Goal: Check status: Check status

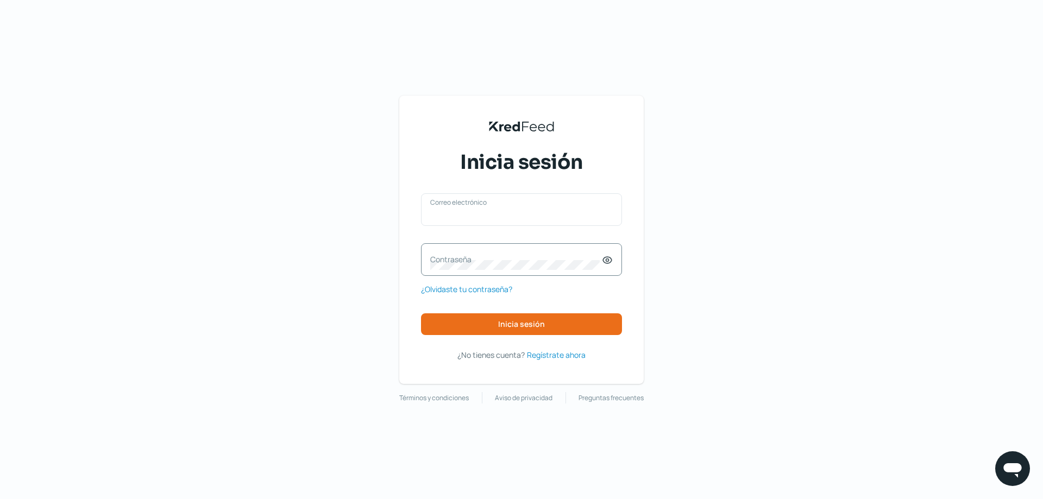
type input "[EMAIL_ADDRESS][DOMAIN_NAME]"
click at [531, 263] on div "Contraseña" at bounding box center [521, 259] width 201 height 33
click at [540, 326] on span "Inicia sesión" at bounding box center [521, 324] width 47 height 8
click at [608, 263] on icon at bounding box center [607, 260] width 11 height 11
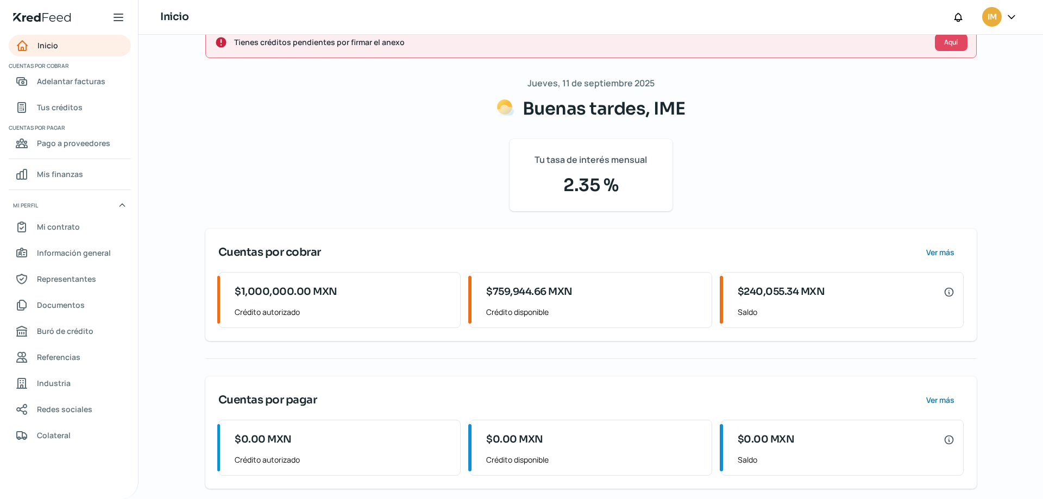
scroll to position [33, 0]
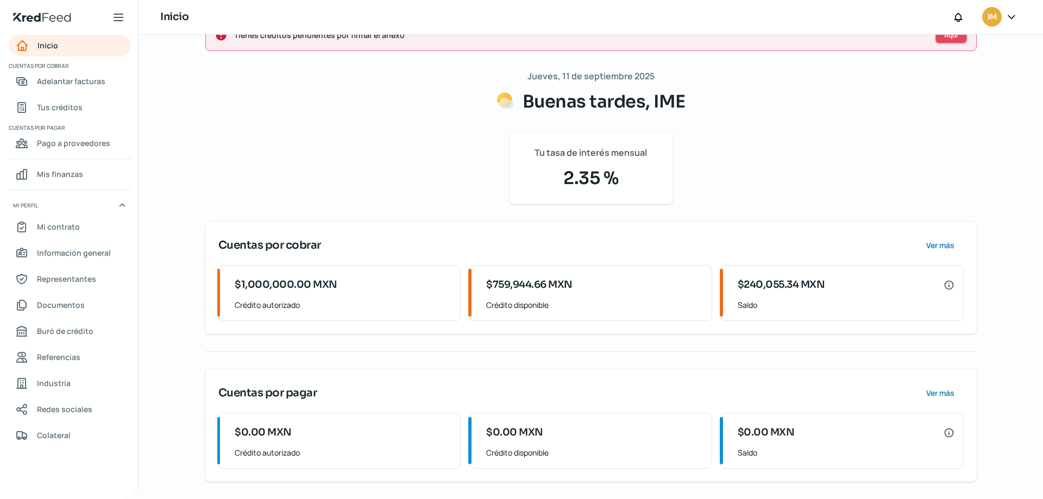
click at [944, 37] on span "Aquí" at bounding box center [951, 35] width 14 height 7
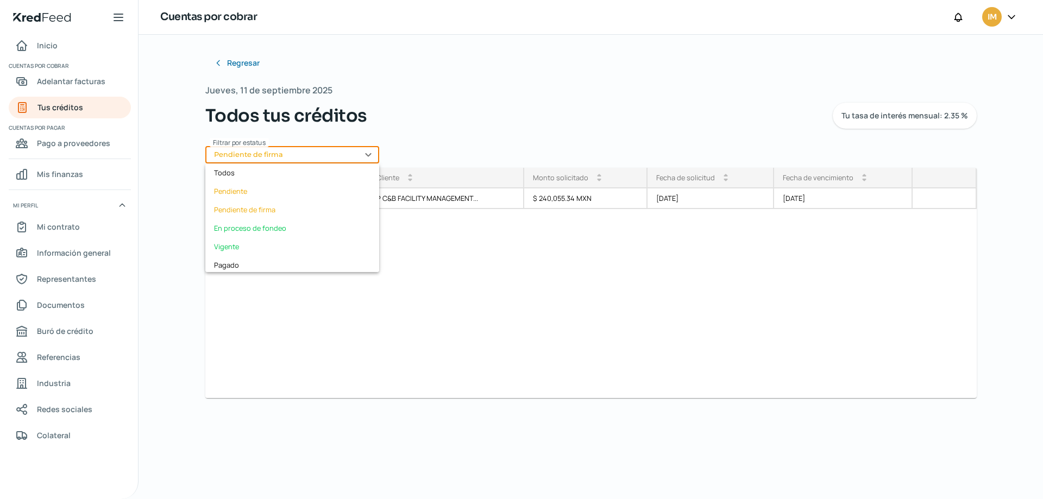
click at [286, 154] on input "Pendiente de firma" at bounding box center [292, 154] width 174 height 17
click at [459, 284] on div "Estatus Pendiente de firma ID Cliente arrow_drop_up arrow_drop_down Monto solic…" at bounding box center [590, 283] width 771 height 230
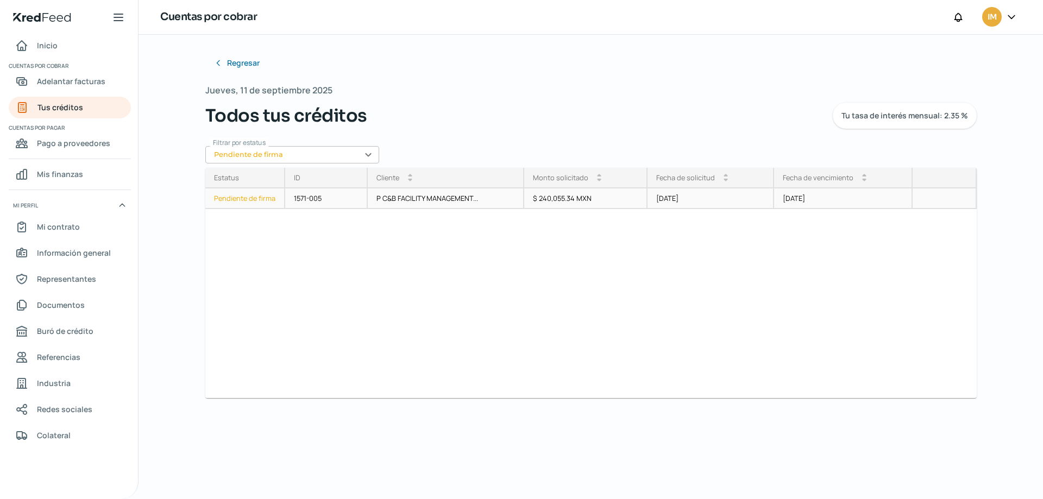
click at [244, 197] on div "Pendiente de firma" at bounding box center [245, 198] width 80 height 21
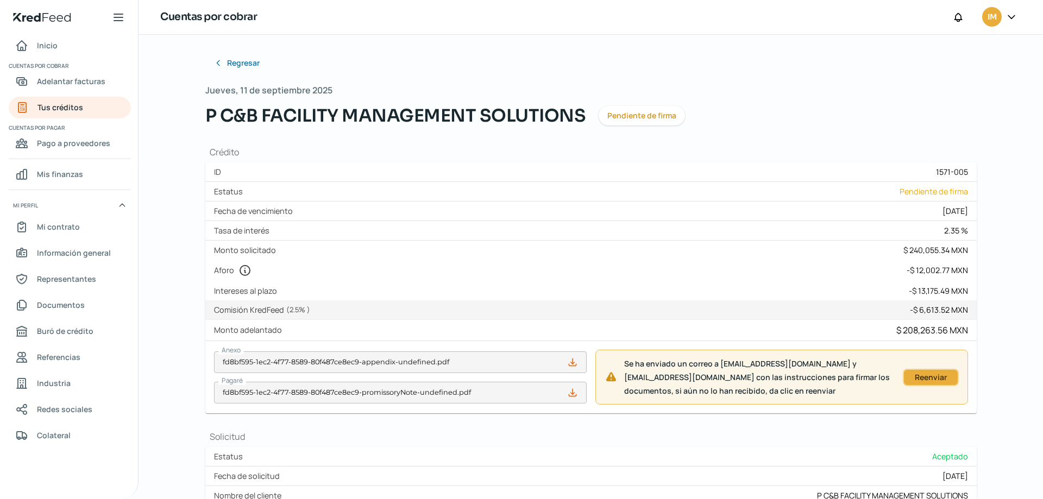
click at [919, 376] on div "Reenviar" at bounding box center [930, 377] width 45 height 7
click at [236, 60] on span "Regresar" at bounding box center [244, 63] width 33 height 8
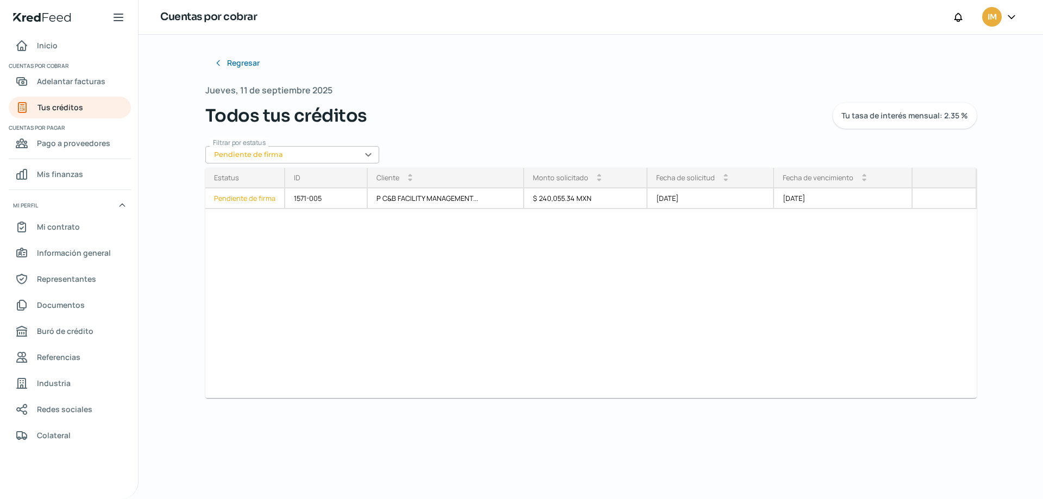
click at [253, 158] on input "Pendiente de firma" at bounding box center [292, 154] width 174 height 17
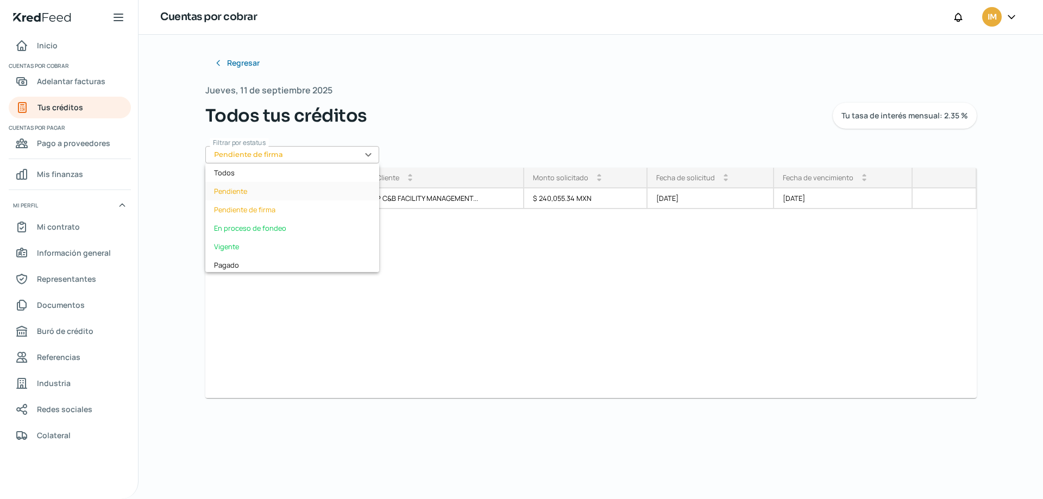
click at [246, 198] on div "Pendiente" at bounding box center [292, 191] width 174 height 18
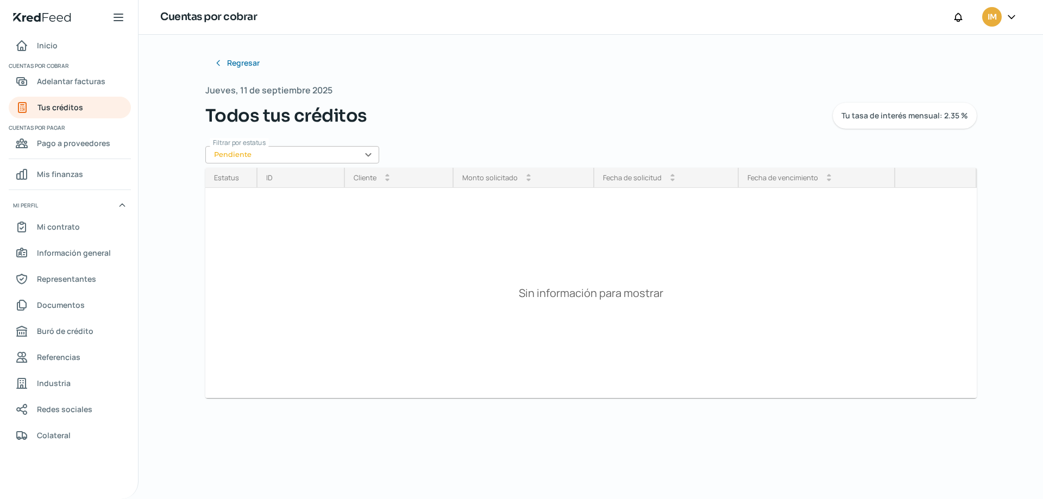
click at [275, 159] on input "Pendiente" at bounding box center [292, 154] width 174 height 17
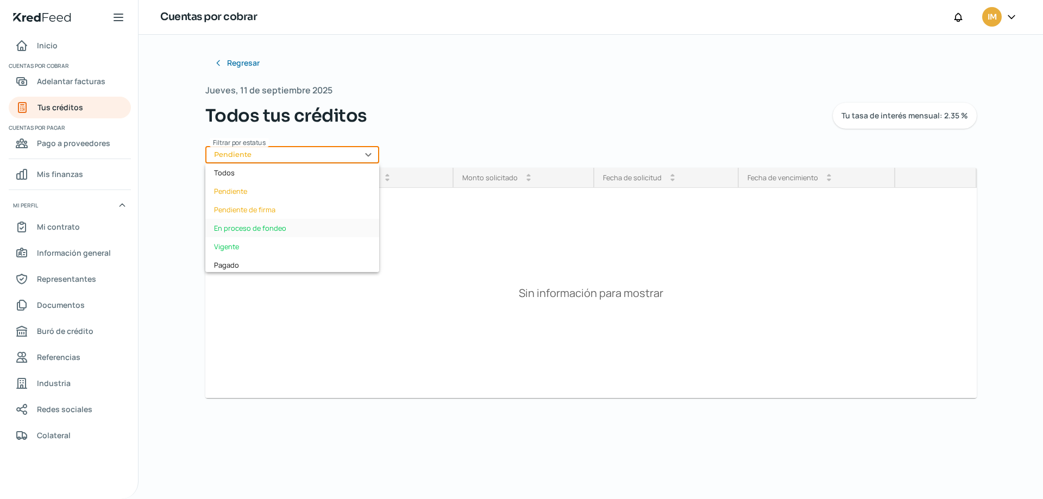
click at [248, 231] on div "En proceso de fondeo" at bounding box center [292, 228] width 174 height 18
click at [284, 152] on input "En proceso de fondeo" at bounding box center [292, 154] width 174 height 17
click at [234, 249] on div "Vigente" at bounding box center [292, 246] width 174 height 18
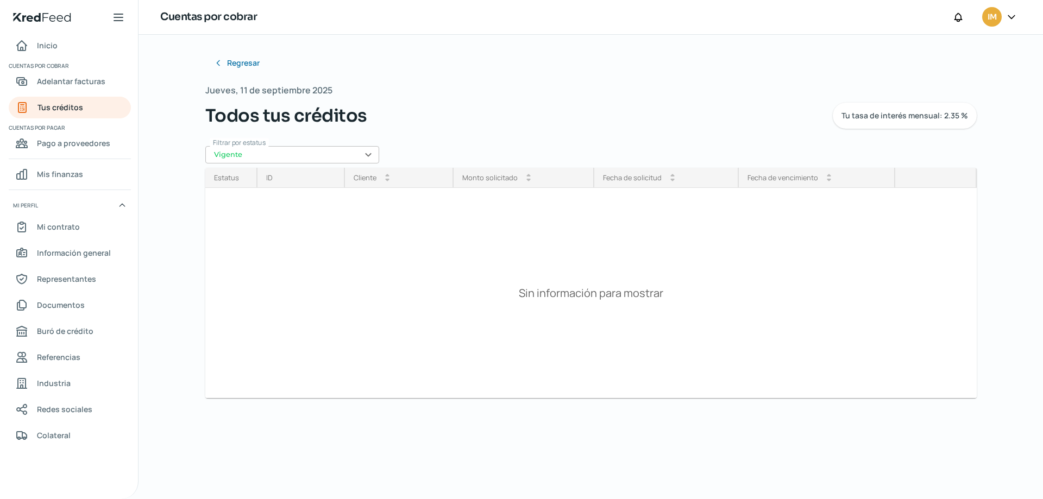
click at [277, 157] on input "Vigente" at bounding box center [292, 154] width 174 height 17
click at [238, 196] on div "Pendiente" at bounding box center [292, 191] width 174 height 18
type input "Pendiente"
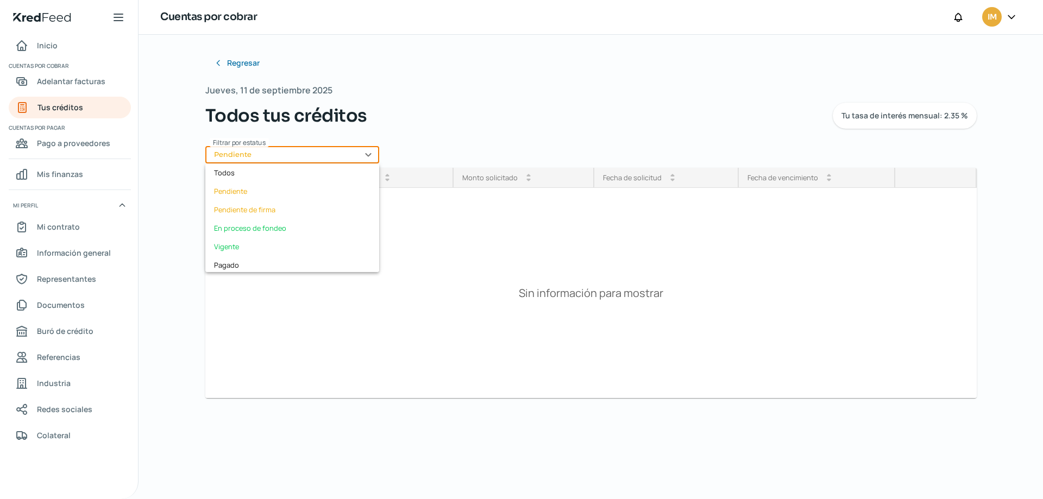
click at [255, 154] on input "Pendiente" at bounding box center [292, 154] width 174 height 17
click at [230, 179] on div "Todos" at bounding box center [292, 172] width 174 height 18
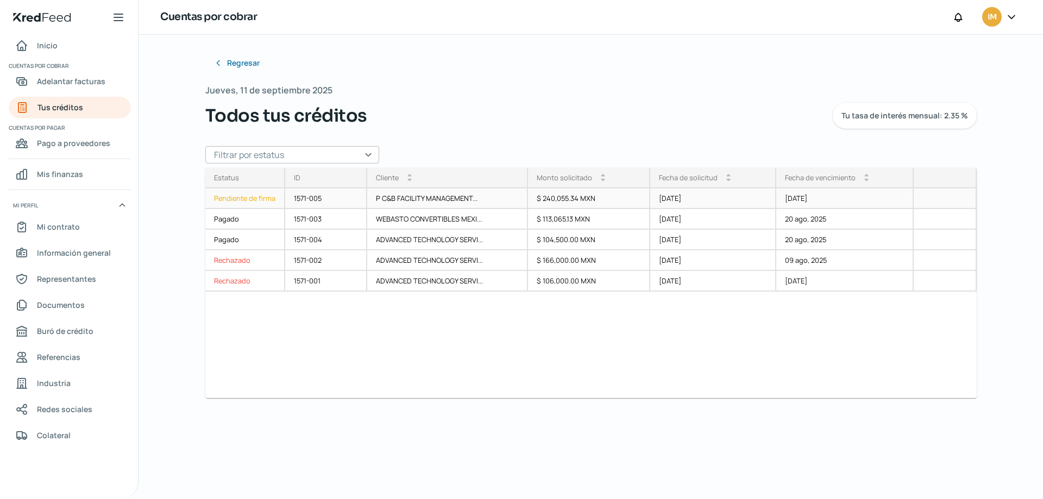
click at [237, 200] on div "Pendiente de firma" at bounding box center [245, 198] width 80 height 21
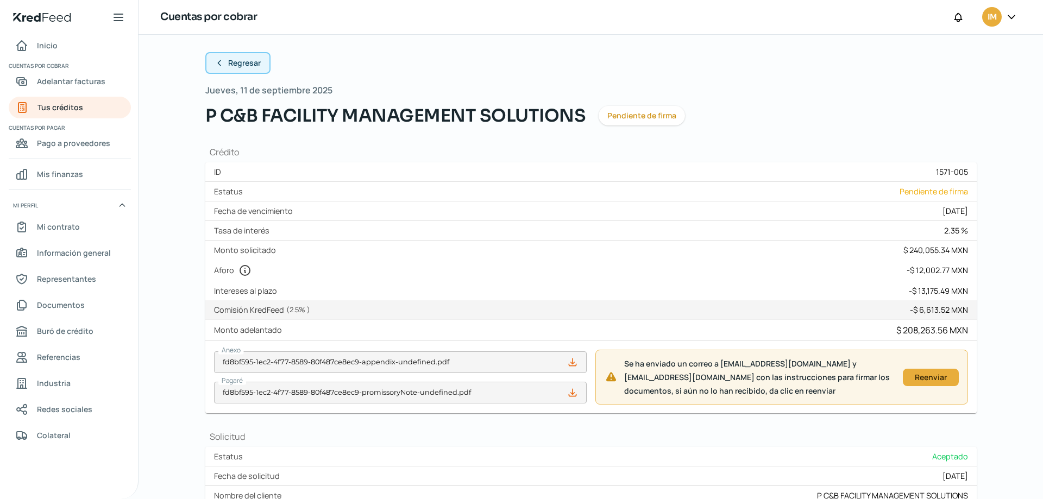
click at [229, 64] on span "Regresar" at bounding box center [244, 63] width 33 height 8
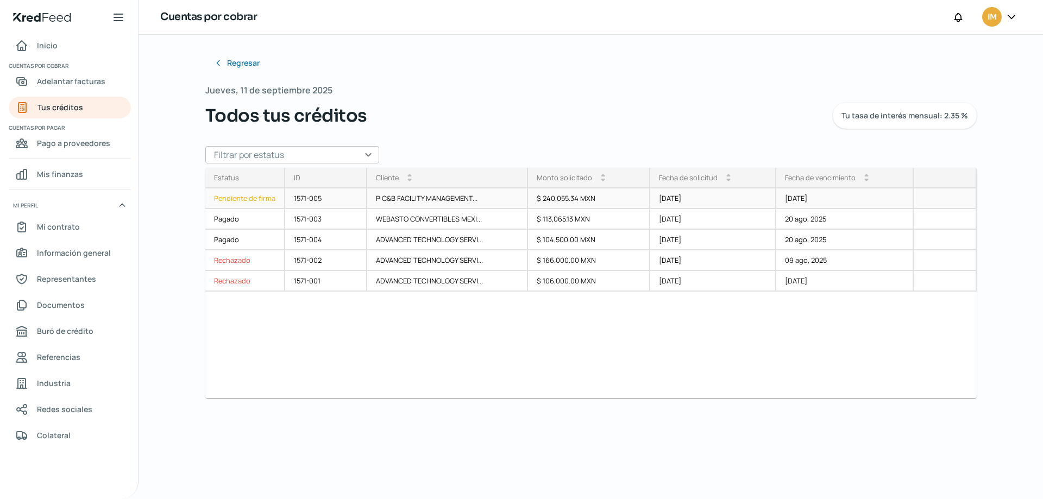
click at [268, 200] on div "Pendiente de firma" at bounding box center [245, 198] width 80 height 21
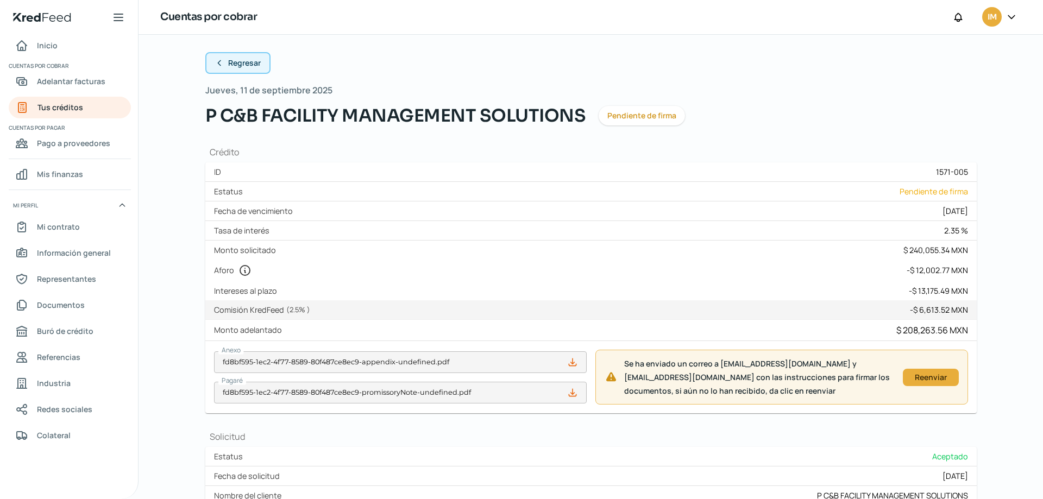
click at [235, 56] on button "Regresar" at bounding box center [237, 63] width 65 height 22
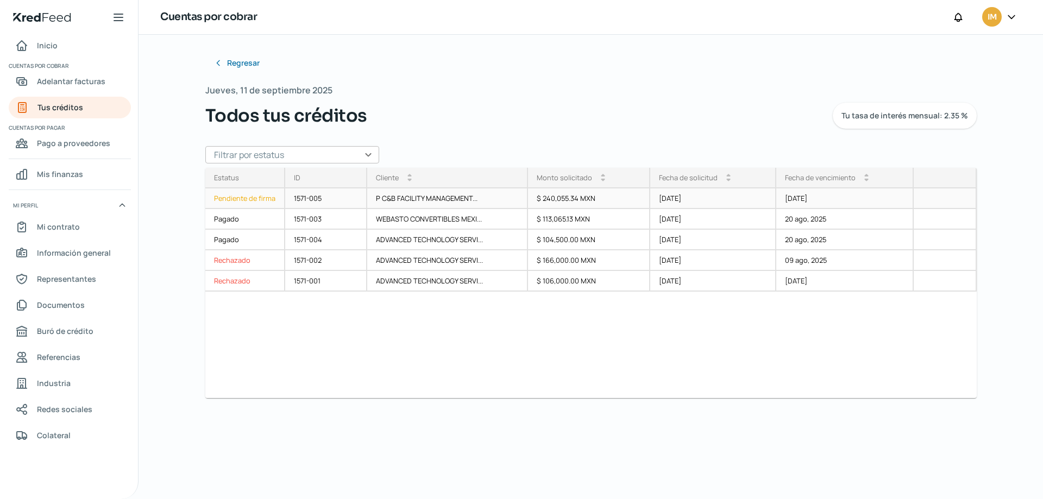
click at [244, 197] on div "Pendiente de firma" at bounding box center [245, 198] width 80 height 21
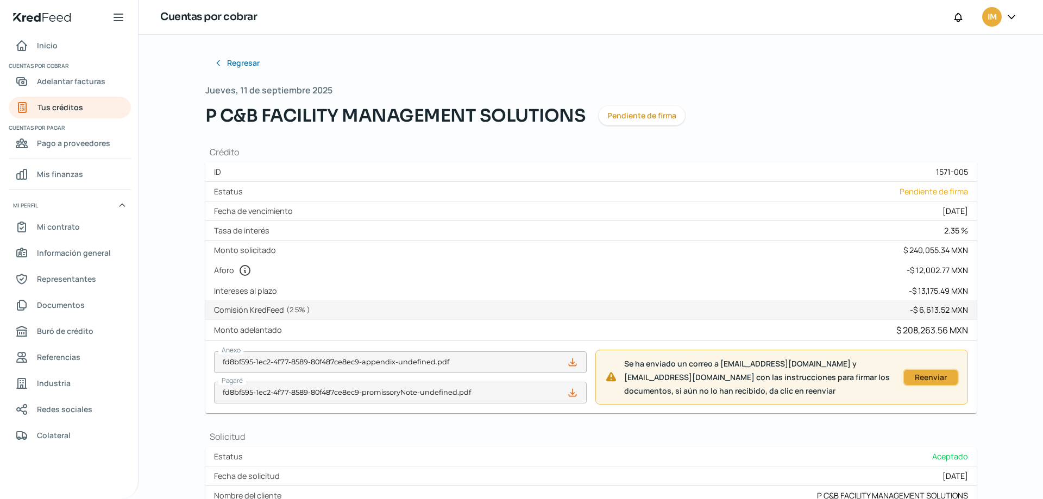
click at [920, 380] on div "Reenviar" at bounding box center [930, 377] width 45 height 7
click at [231, 66] on span "Regresar" at bounding box center [244, 63] width 33 height 8
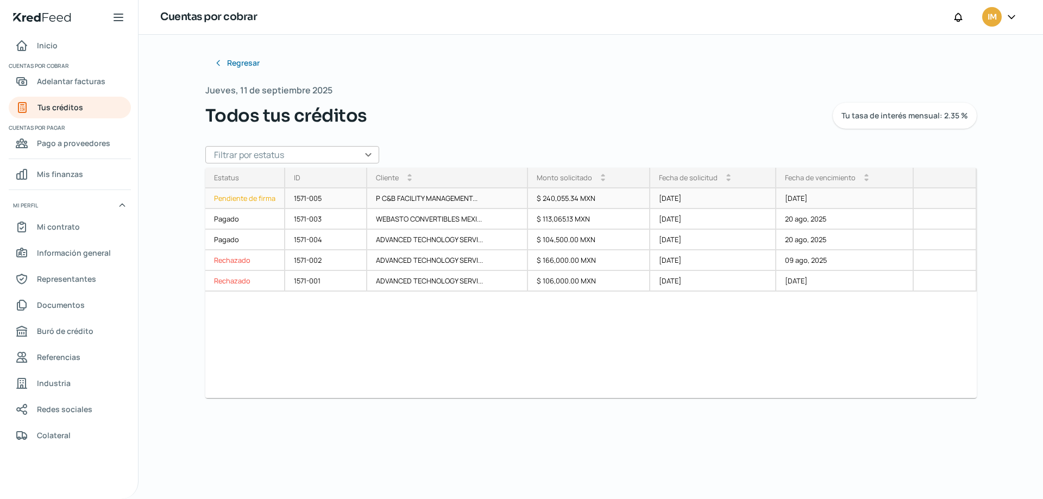
click at [254, 197] on div "Pendiente de firma" at bounding box center [245, 198] width 80 height 21
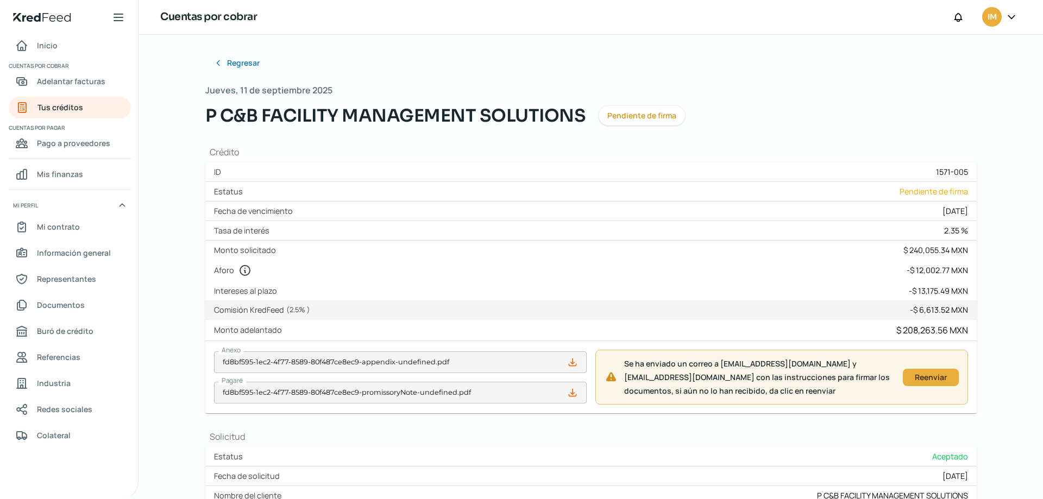
click at [233, 51] on div "Regresar Jueves, 11 de septiembre 2025 P C&B FACILITY MANAGEMENT SOLUTIONS Pend…" at bounding box center [591, 374] width 815 height 679
click at [232, 59] on span "Regresar" at bounding box center [244, 63] width 33 height 8
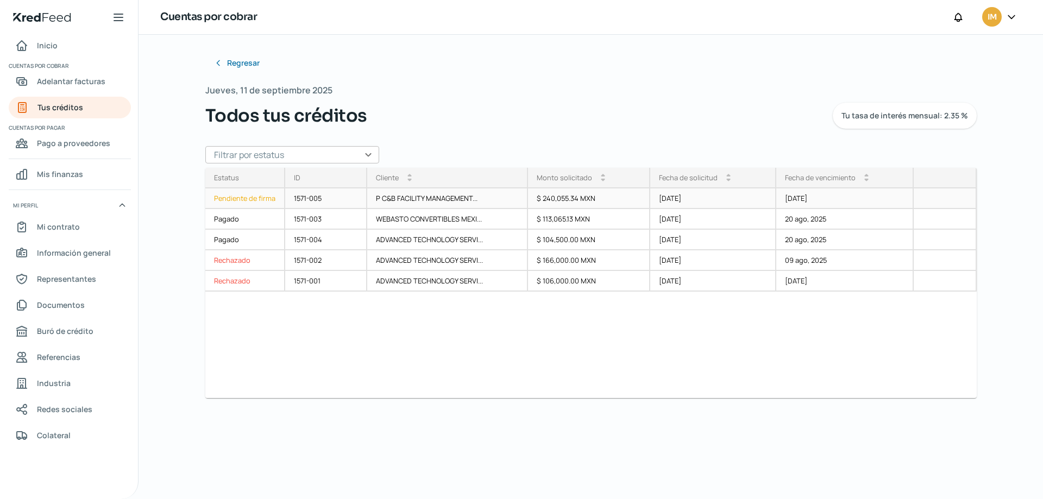
click at [262, 195] on div "Pendiente de firma" at bounding box center [245, 198] width 80 height 21
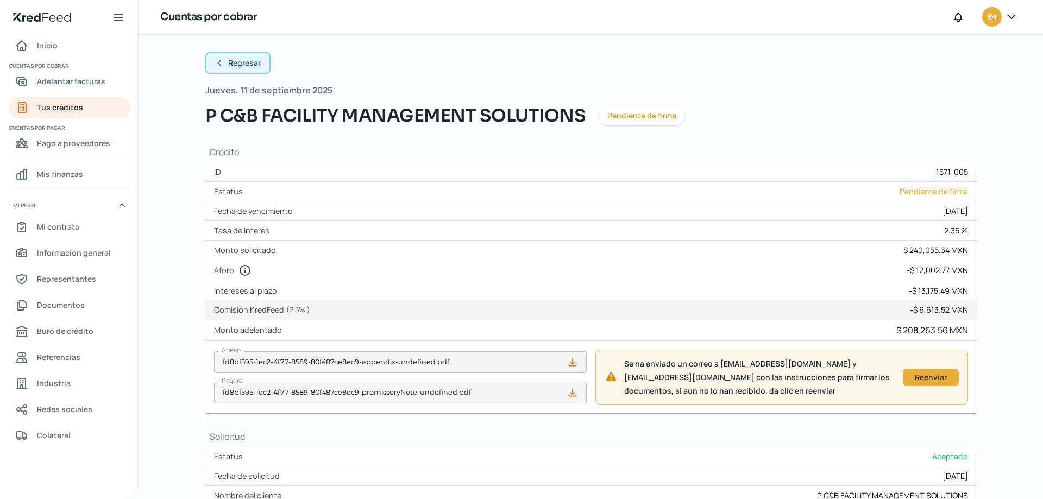
click at [233, 63] on span "Regresar" at bounding box center [244, 63] width 33 height 8
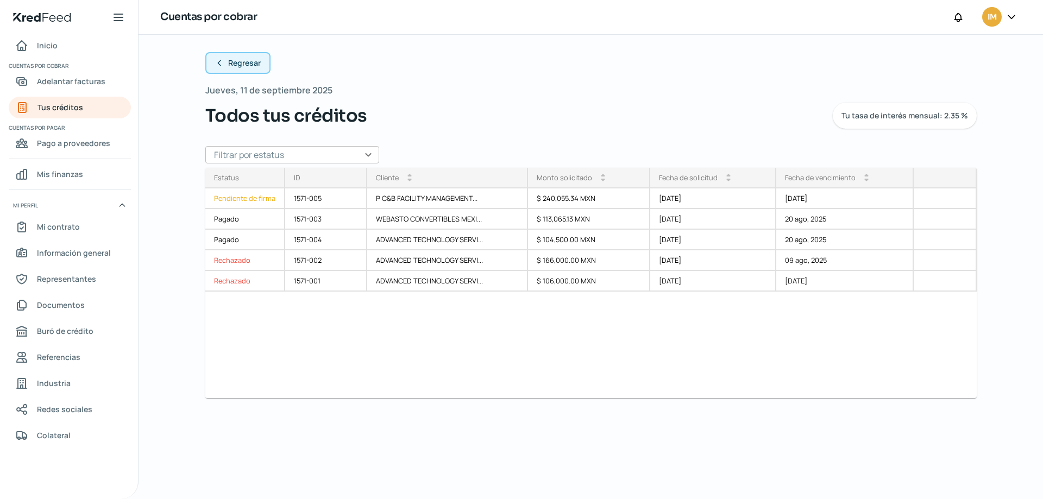
click at [234, 63] on span "Regresar" at bounding box center [244, 63] width 33 height 8
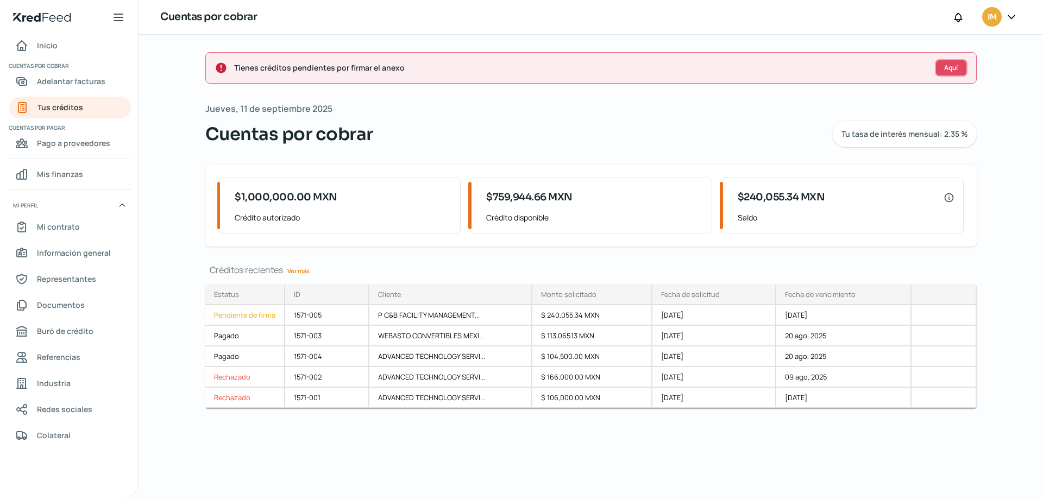
click at [948, 66] on span "Aquí" at bounding box center [951, 68] width 14 height 7
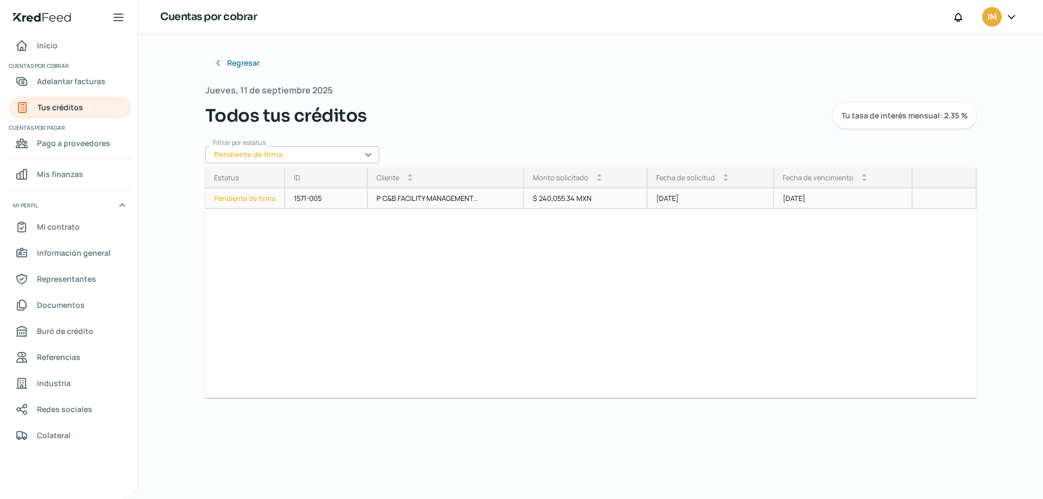
click at [239, 195] on div "Pendiente de firma" at bounding box center [245, 198] width 80 height 21
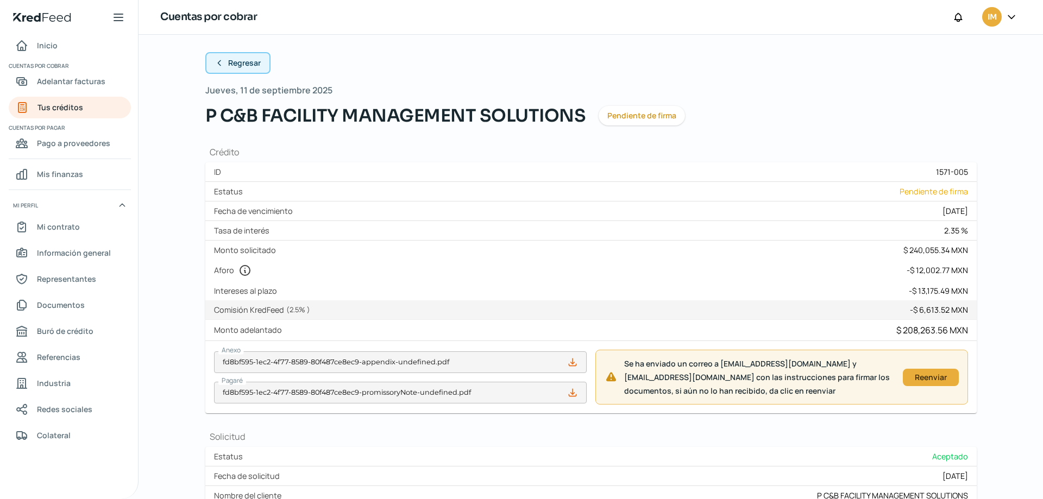
click at [251, 62] on span "Regresar" at bounding box center [244, 63] width 33 height 8
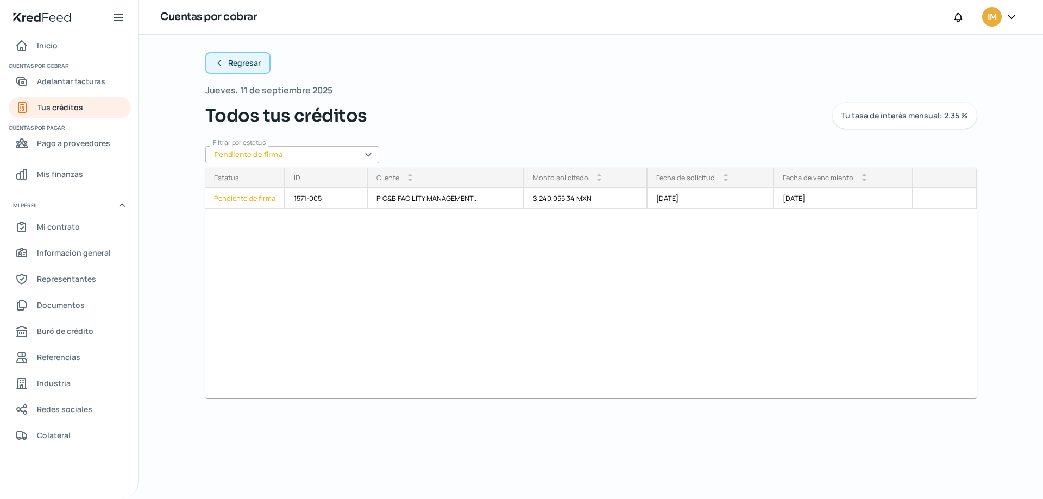
click at [251, 62] on span "Regresar" at bounding box center [244, 63] width 33 height 8
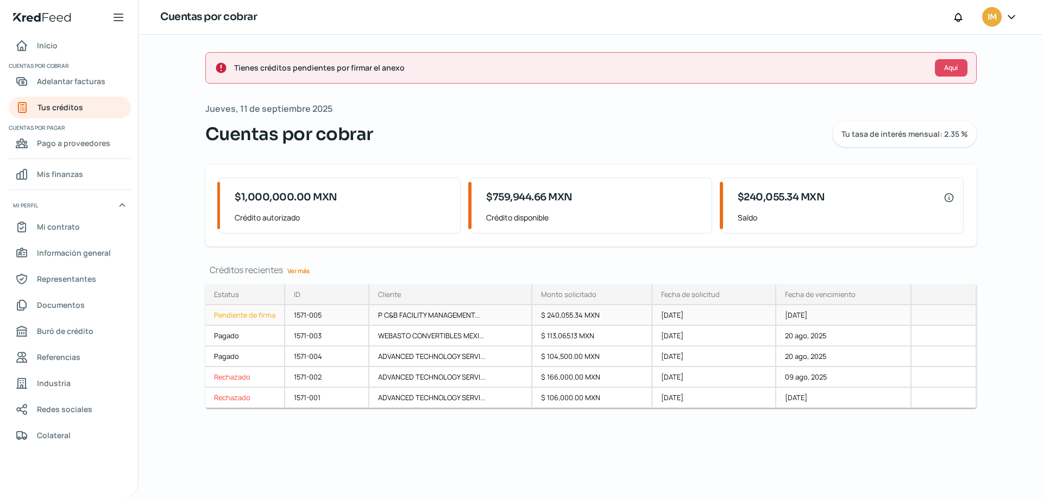
click at [232, 314] on div "Pendiente de firma" at bounding box center [245, 315] width 80 height 21
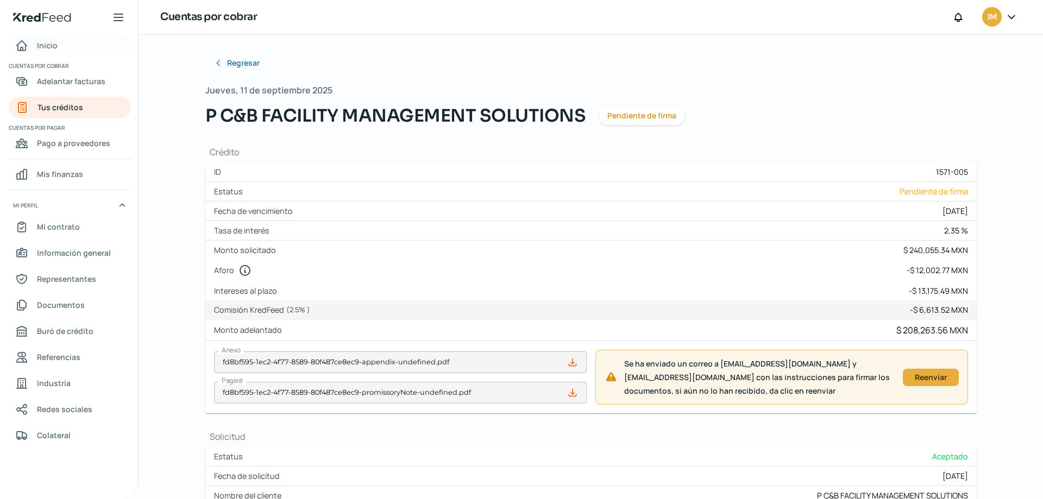
click at [58, 47] on link "Inicio" at bounding box center [70, 46] width 122 height 22
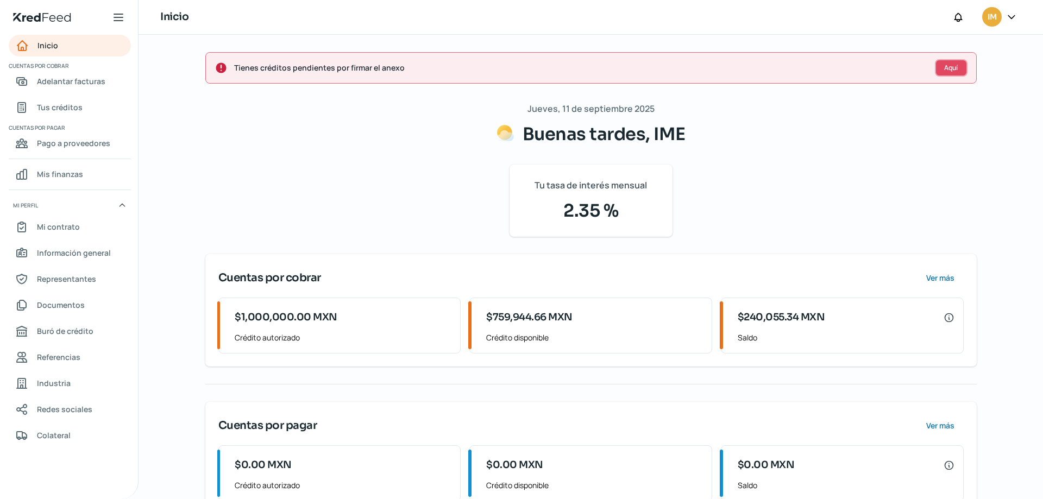
click at [935, 68] on button "Aquí" at bounding box center [951, 67] width 33 height 17
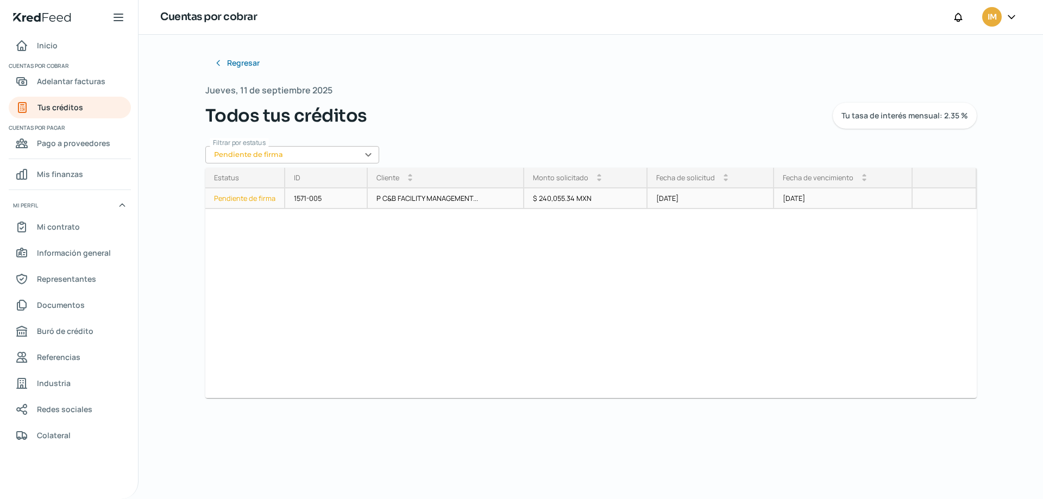
click at [260, 196] on div "Pendiente de firma" at bounding box center [245, 198] width 80 height 21
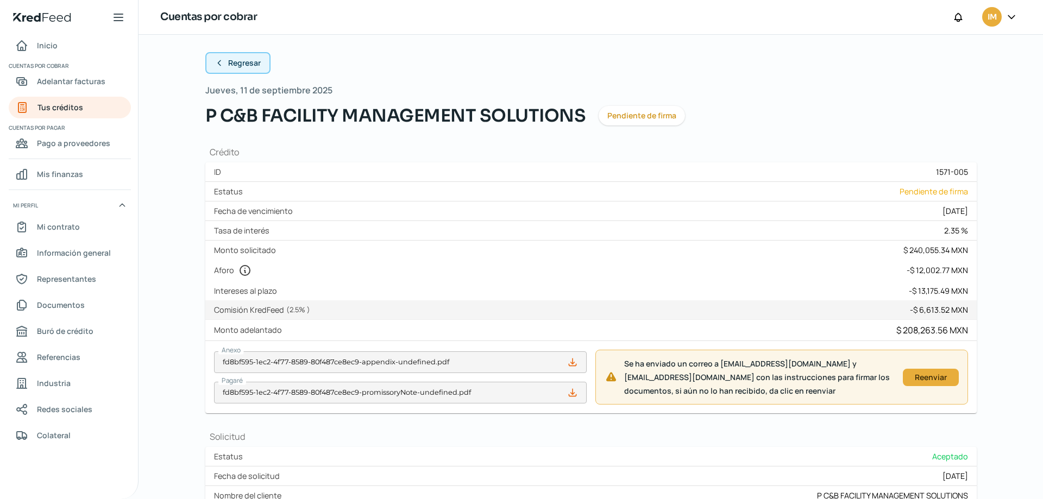
click at [243, 61] on span "Regresar" at bounding box center [244, 63] width 33 height 8
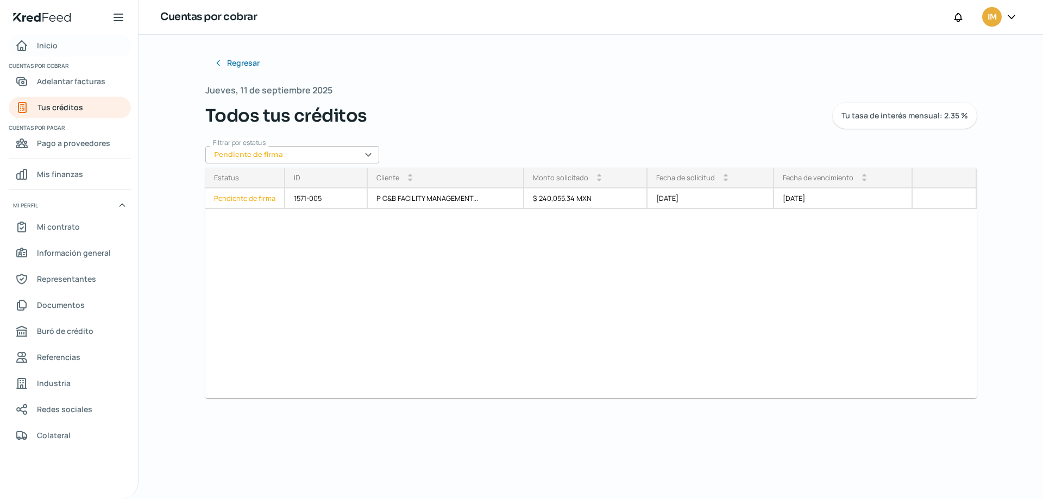
click at [42, 45] on span "Inicio" at bounding box center [47, 46] width 21 height 14
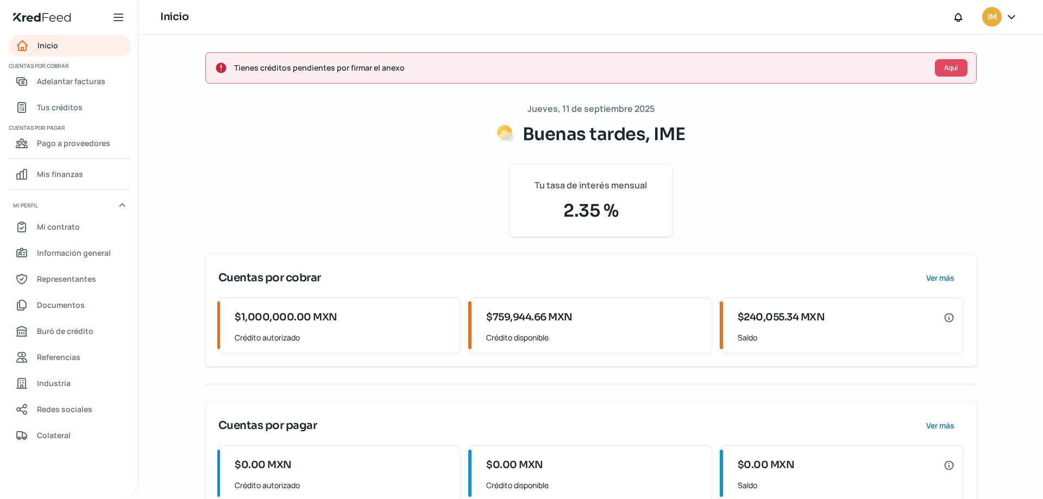
click at [1012, 7] on div at bounding box center [1012, 17] width 20 height 21
click at [1012, 16] on icon at bounding box center [1011, 16] width 11 height 11
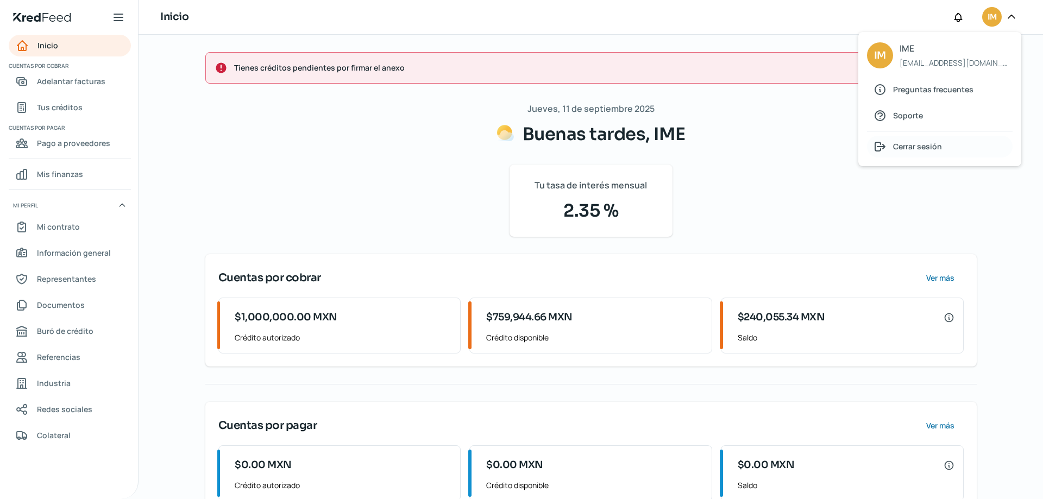
click at [910, 147] on span "Cerrar sesión" at bounding box center [917, 147] width 49 height 14
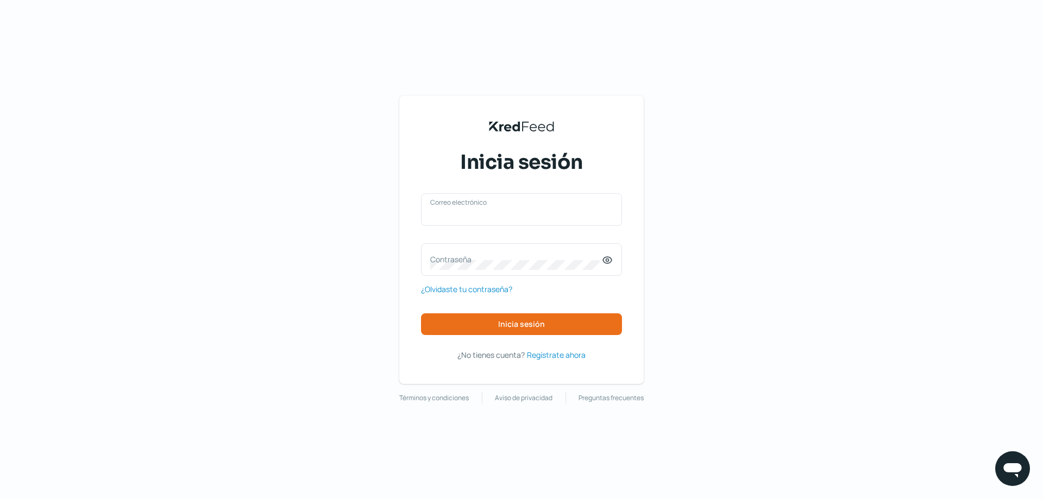
type input "[EMAIL_ADDRESS][DOMAIN_NAME]"
click at [604, 260] on icon at bounding box center [607, 260] width 11 height 11
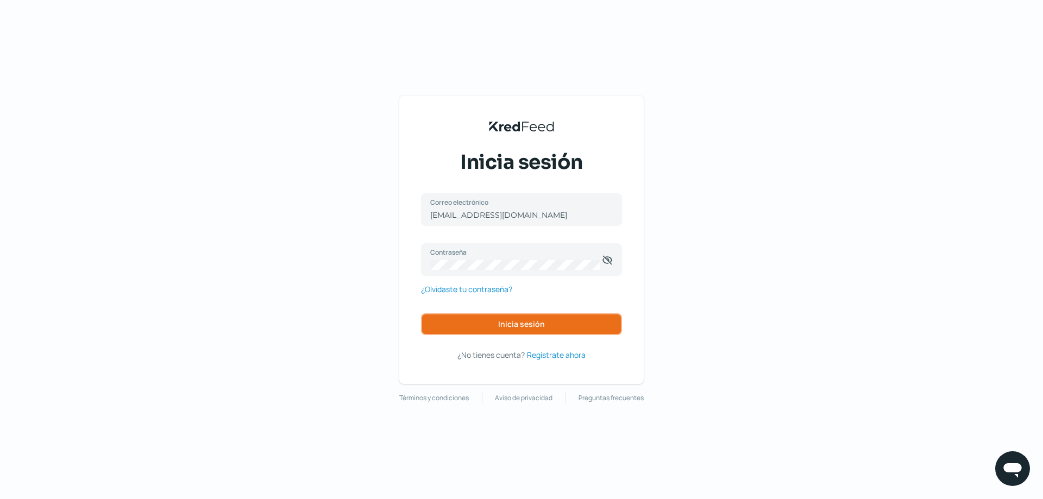
click at [531, 324] on span "Inicia sesión" at bounding box center [521, 324] width 47 height 8
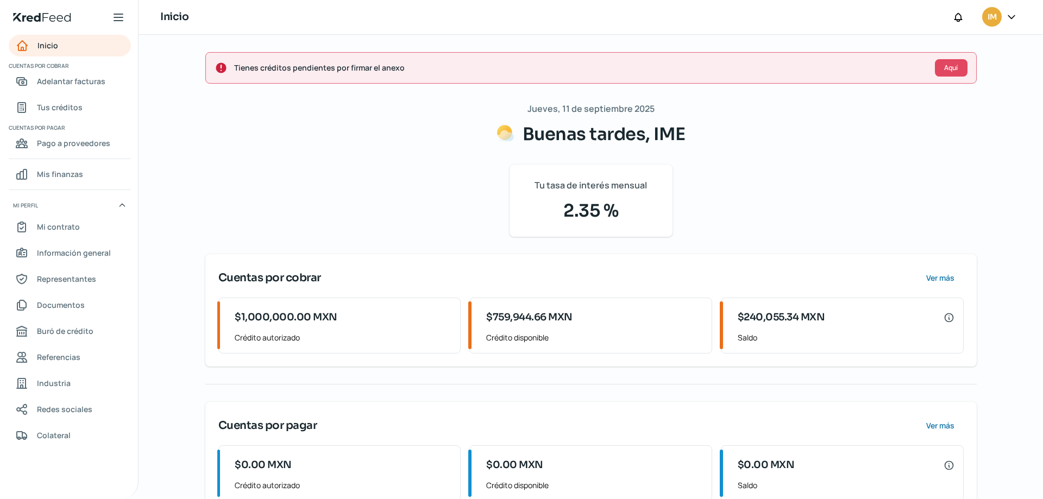
click at [1005, 14] on div at bounding box center [1012, 17] width 20 height 21
click at [1010, 12] on icon at bounding box center [1011, 16] width 11 height 11
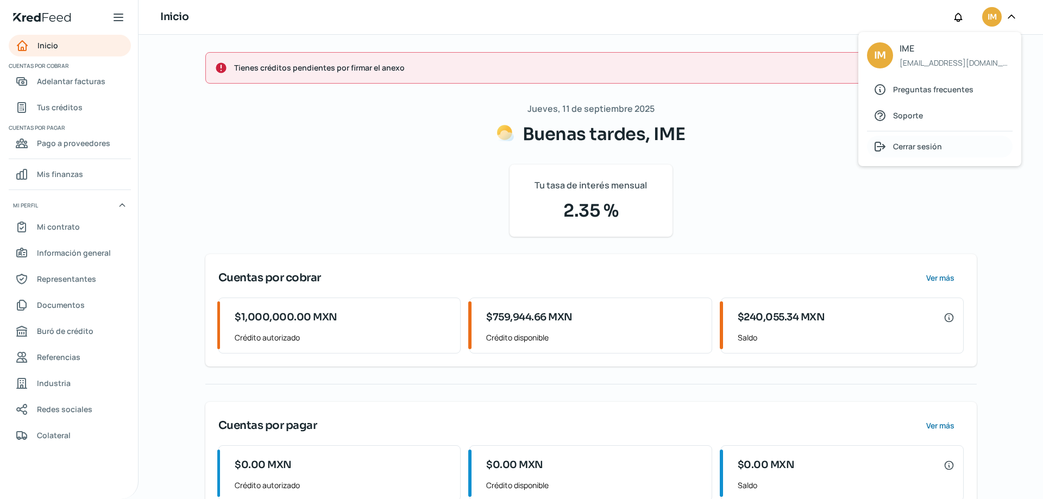
click at [914, 155] on div "Cerrar sesión" at bounding box center [940, 147] width 146 height 22
